Goal: Use online tool/utility: Utilize a website feature to perform a specific function

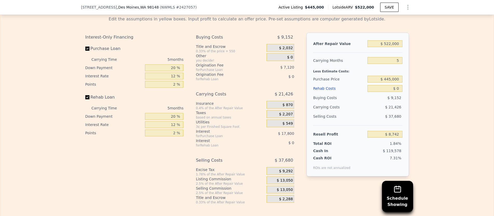
scroll to position [744, 0]
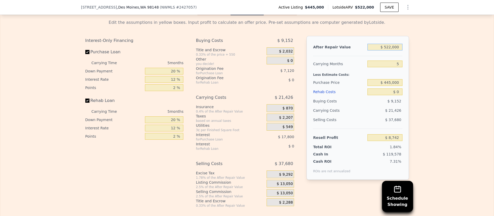
drag, startPoint x: 400, startPoint y: 46, endPoint x: 386, endPoint y: 46, distance: 14.2
click at [386, 46] on input "$ 522,000" at bounding box center [384, 47] width 35 height 7
click at [386, 55] on div at bounding box center [357, 54] width 89 height 4
drag, startPoint x: 399, startPoint y: 82, endPoint x: 385, endPoint y: 82, distance: 13.8
click at [385, 82] on div "After Repair Value $ 522,000 Carrying Months 5 Less Estimate Costs: Purchase Pr…" at bounding box center [357, 108] width 102 height 144
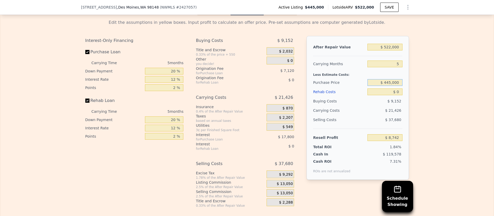
drag, startPoint x: 385, startPoint y: 82, endPoint x: 398, endPoint y: 82, distance: 13.5
click at [398, 82] on input "$ 445,000" at bounding box center [384, 82] width 35 height 7
type input "$ 350,000"
drag, startPoint x: 396, startPoint y: 91, endPoint x: 403, endPoint y: 91, distance: 6.2
click at [401, 91] on input "$ 0" at bounding box center [384, 92] width 35 height 7
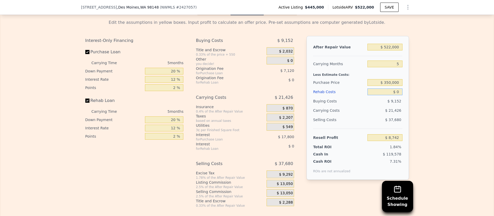
type input "$ 109,378"
type input "$ 69"
type input "$ 109,303"
type input "$ 6"
type input "$ 109,372"
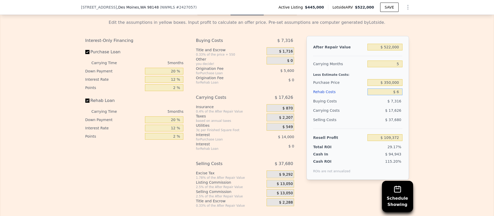
type input "$ 60"
type input "$ 109,317"
type input "$ 60,000"
type input "$ 46,018"
type input "$ 60,000"
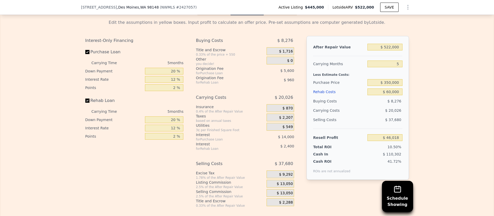
click at [406, 95] on div "After Repair Value $ 522,000 Carrying Months 5 Less Estimate Costs: Purchase Pr…" at bounding box center [357, 108] width 102 height 144
drag, startPoint x: 89, startPoint y: 100, endPoint x: 164, endPoint y: 83, distance: 77.2
click at [89, 100] on input "Rehab Loan" at bounding box center [87, 101] width 4 height 4
checkbox input "false"
type input "$ 49,378"
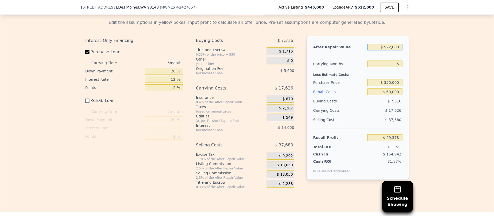
drag, startPoint x: 384, startPoint y: 47, endPoint x: 415, endPoint y: 45, distance: 30.9
click at [413, 45] on div "Edit the assumptions in yellow boxes. Input profit to calculate an offer price.…" at bounding box center [246, 102] width 493 height 174
type input "$ 450,000"
type input "-$ 17,381"
type input "$ 450,000"
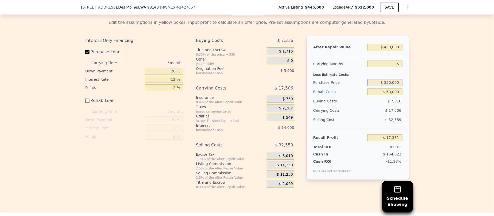
drag, startPoint x: 385, startPoint y: 83, endPoint x: 405, endPoint y: 81, distance: 19.8
click at [405, 81] on div "After Repair Value $ 450,000 Carrying Months 5 Less Estimate Costs: Purchase Pr…" at bounding box center [357, 108] width 102 height 144
type input "$ 330,000"
click at [439, 90] on div "Edit the assumptions in yellow boxes. Input profit to calculate an offer price.…" at bounding box center [246, 102] width 493 height 174
type input "$ 3,806"
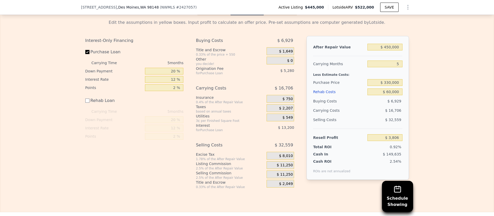
scroll to position [744, 0]
